Goal: Task Accomplishment & Management: Use online tool/utility

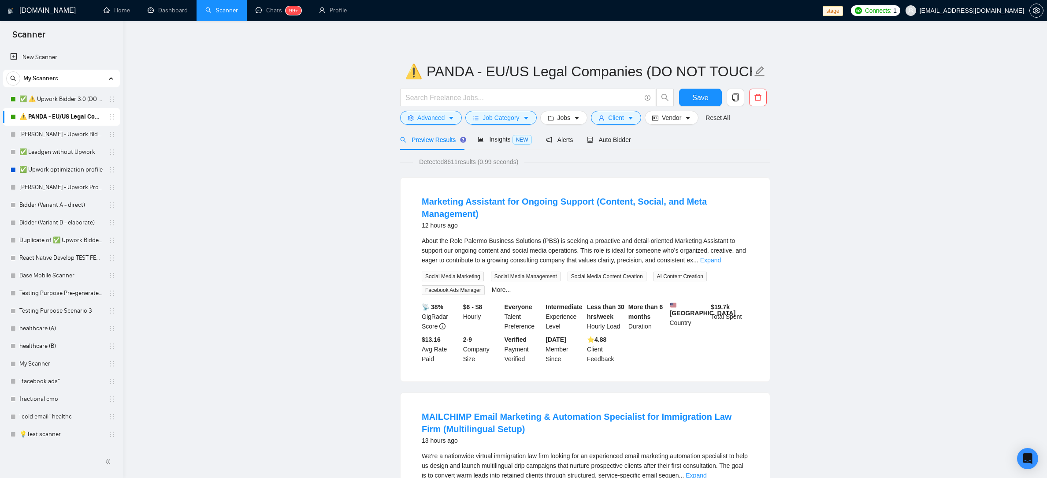
click at [56, 116] on link "⚠️ PANDA - EU/US Legal Companies (DO NOT TOUCH)" at bounding box center [61, 117] width 84 height 18
drag, startPoint x: 65, startPoint y: 59, endPoint x: 110, endPoint y: 60, distance: 44.9
click at [65, 59] on link "New Scanner" at bounding box center [61, 57] width 103 height 18
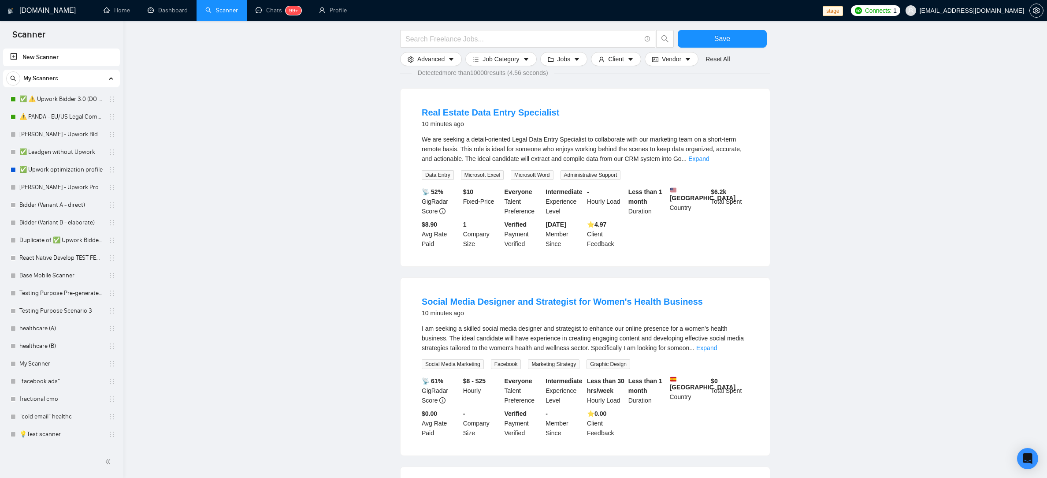
scroll to position [78, 0]
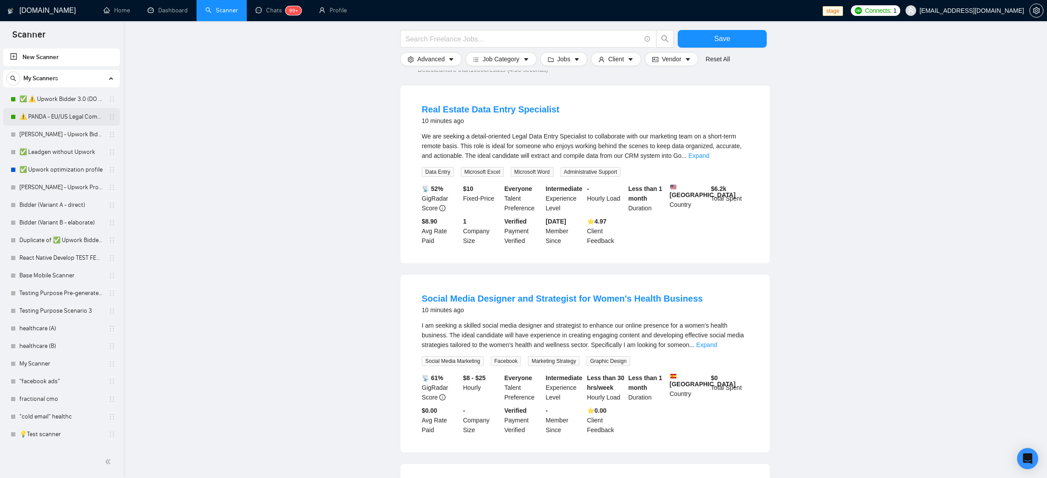
click at [52, 115] on link "⚠️ PANDA - EU/US Legal Companies (DO NOT TOUCH)" at bounding box center [61, 117] width 84 height 18
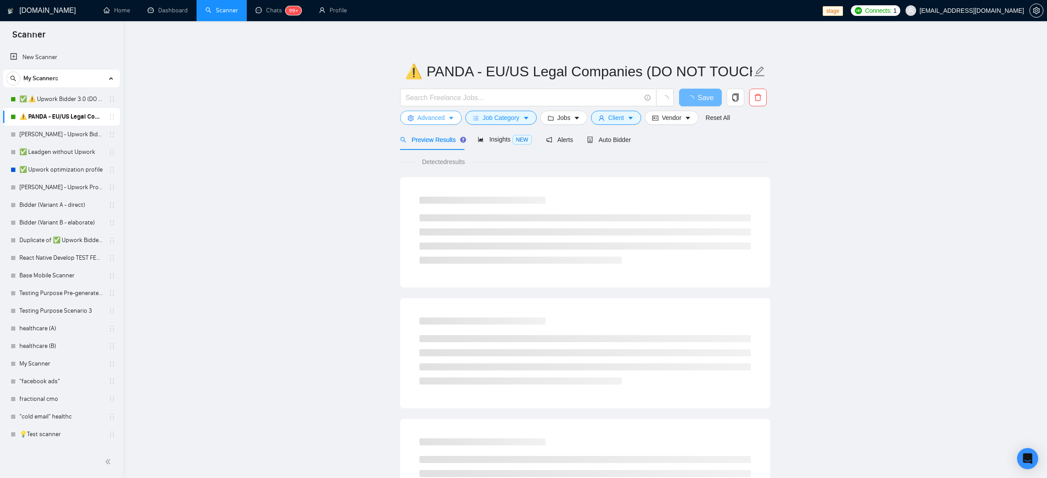
drag, startPoint x: 436, startPoint y: 115, endPoint x: 397, endPoint y: 117, distance: 39.3
click at [436, 115] on span "Advanced" at bounding box center [430, 118] width 27 height 10
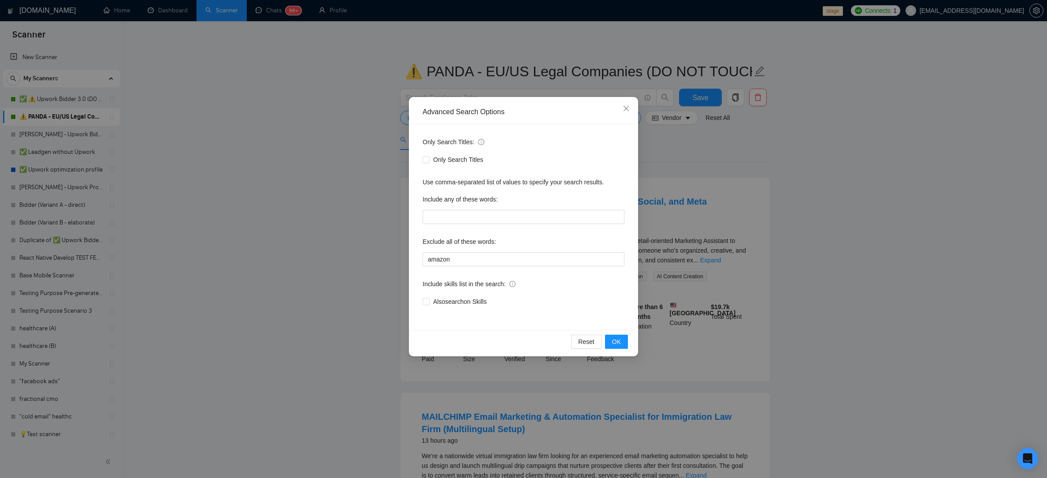
drag, startPoint x: 371, startPoint y: 244, endPoint x: 400, endPoint y: 247, distance: 30.2
click at [371, 244] on div "Advanced Search Options Only Search Titles: Only Search Titles Use comma-separa…" at bounding box center [523, 239] width 1047 height 478
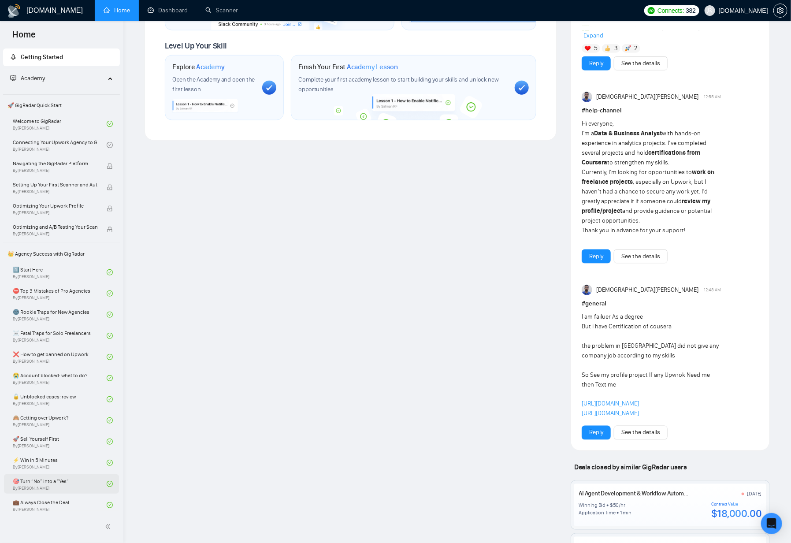
scroll to position [481, 0]
